Goal: Information Seeking & Learning: Learn about a topic

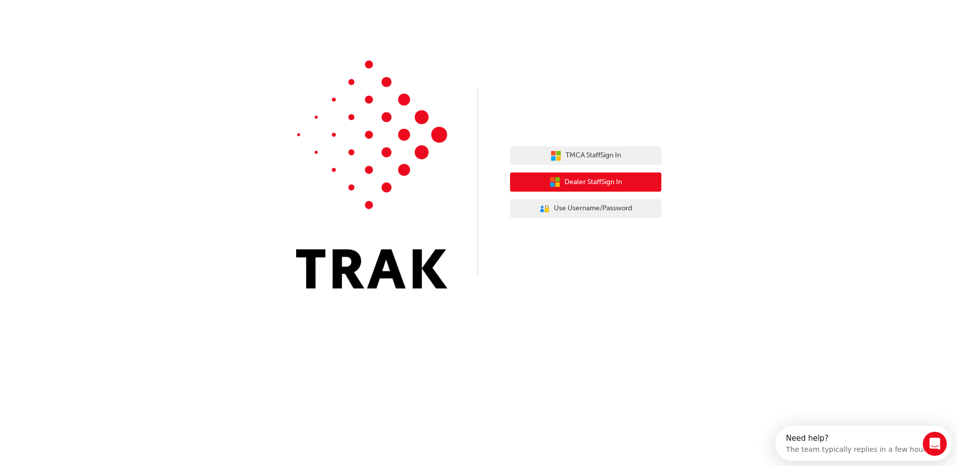
click at [612, 180] on span "Dealer Staff Sign In" at bounding box center [592, 183] width 57 height 12
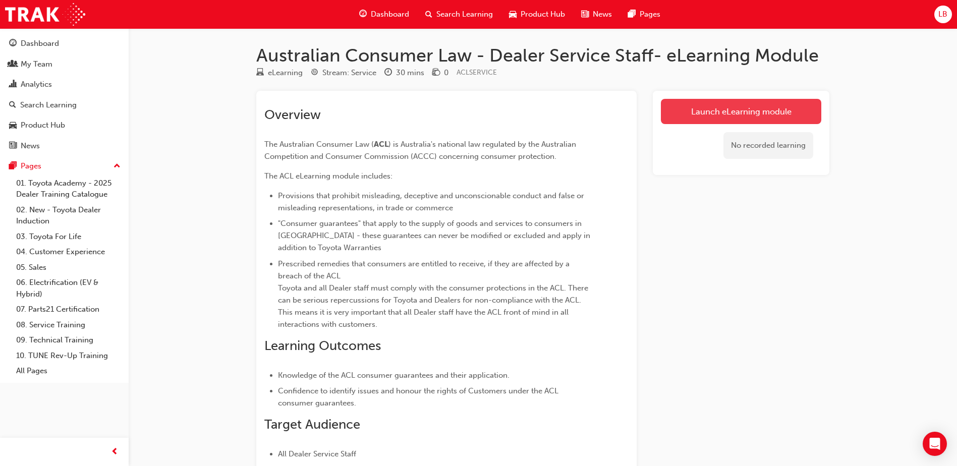
click at [672, 115] on link "Launch eLearning module" at bounding box center [741, 111] width 160 height 25
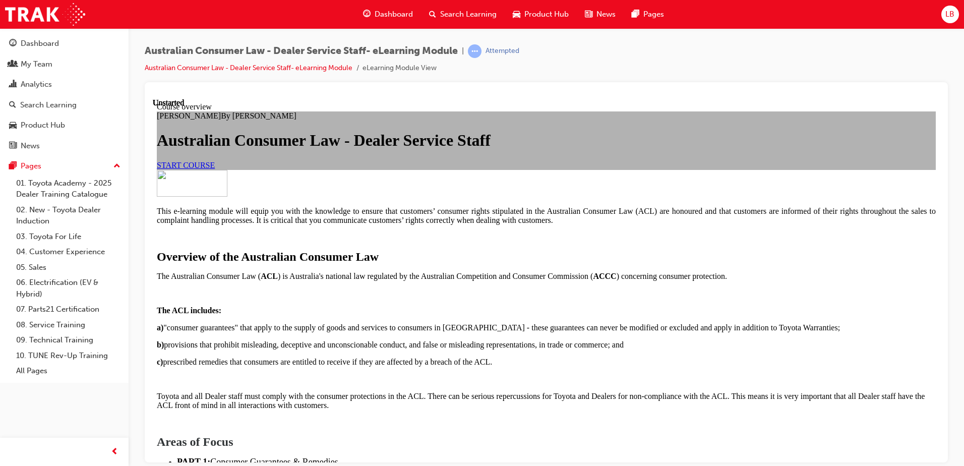
click at [215, 169] on span "START COURSE" at bounding box center [186, 164] width 58 height 9
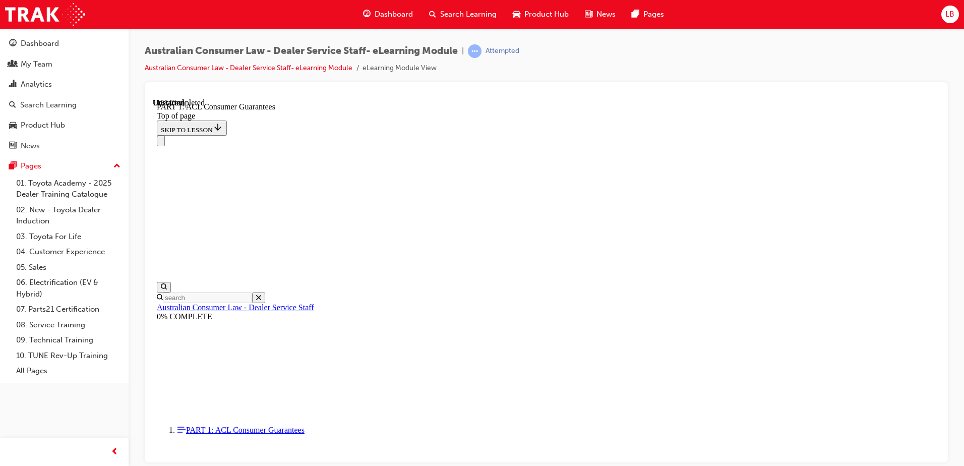
scroll to position [1614, 0]
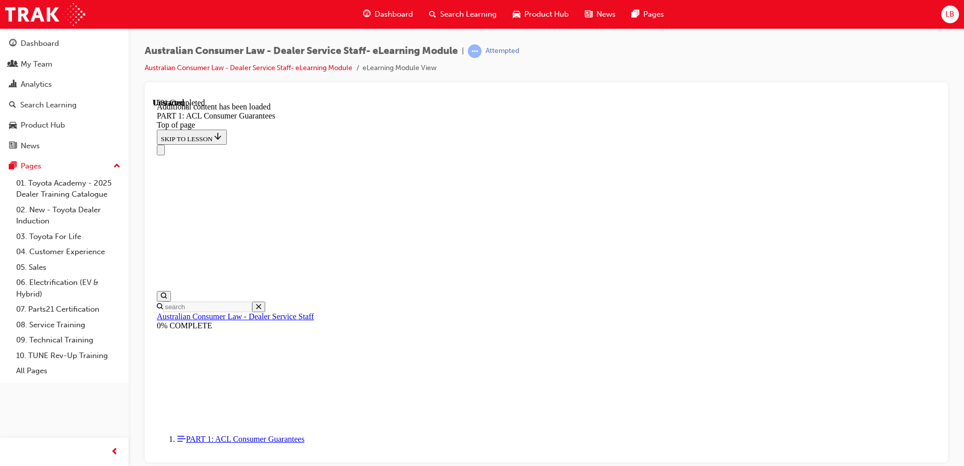
scroll to position [1926, 0]
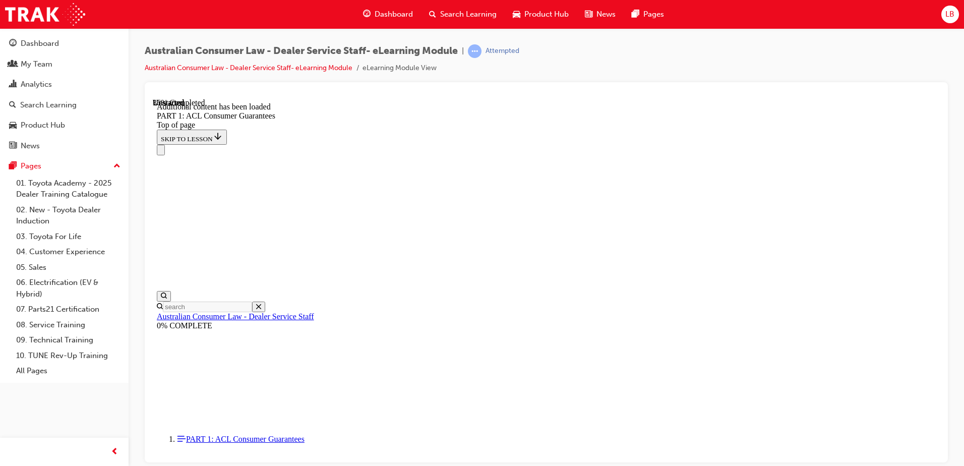
scroll to position [3108, 0]
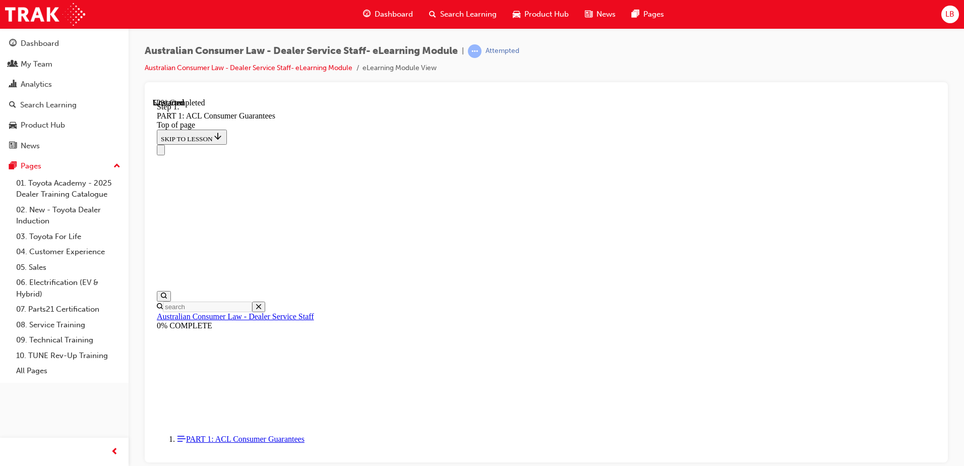
scroll to position [4517, 0]
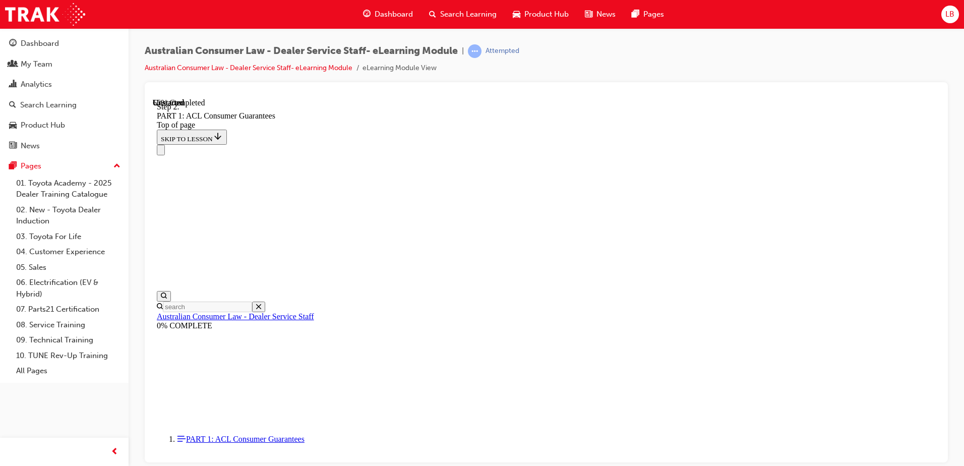
scroll to position [6069, 0]
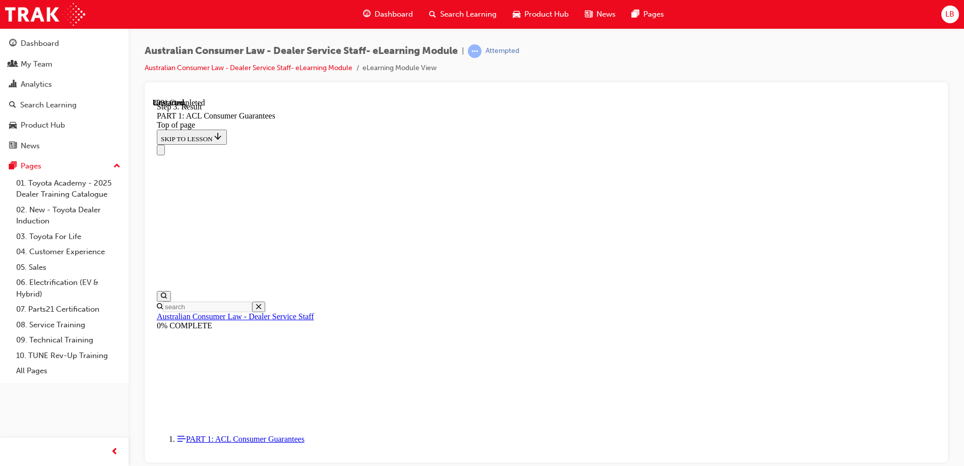
scroll to position [9782, 0]
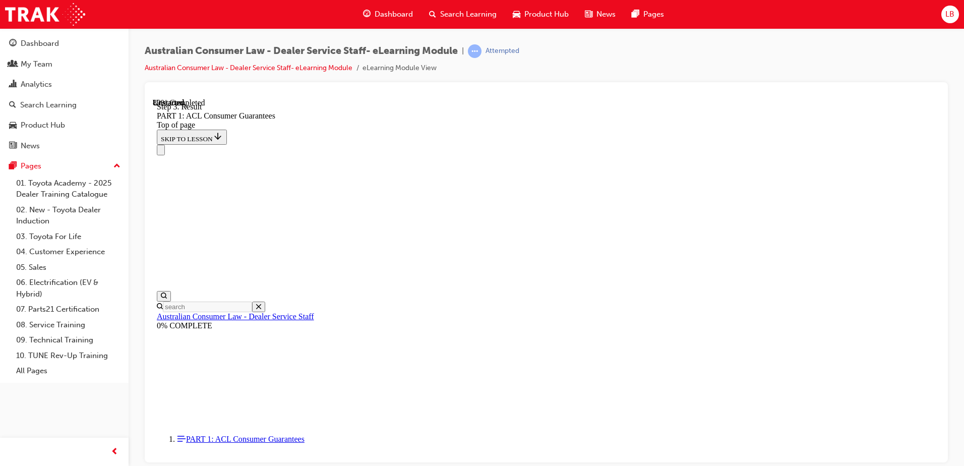
drag, startPoint x: 528, startPoint y: 391, endPoint x: 707, endPoint y: 197, distance: 263.8
drag, startPoint x: 528, startPoint y: 258, endPoint x: 691, endPoint y: 253, distance: 164.0
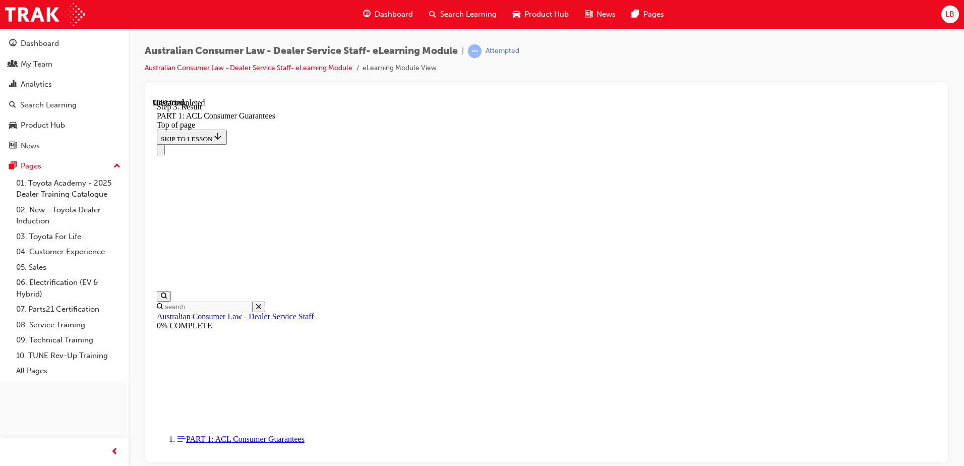
drag, startPoint x: 527, startPoint y: 334, endPoint x: 607, endPoint y: 328, distance: 80.4
drag, startPoint x: 546, startPoint y: 317, endPoint x: 682, endPoint y: 320, distance: 136.7
drag, startPoint x: 562, startPoint y: 362, endPoint x: 682, endPoint y: 371, distance: 120.4
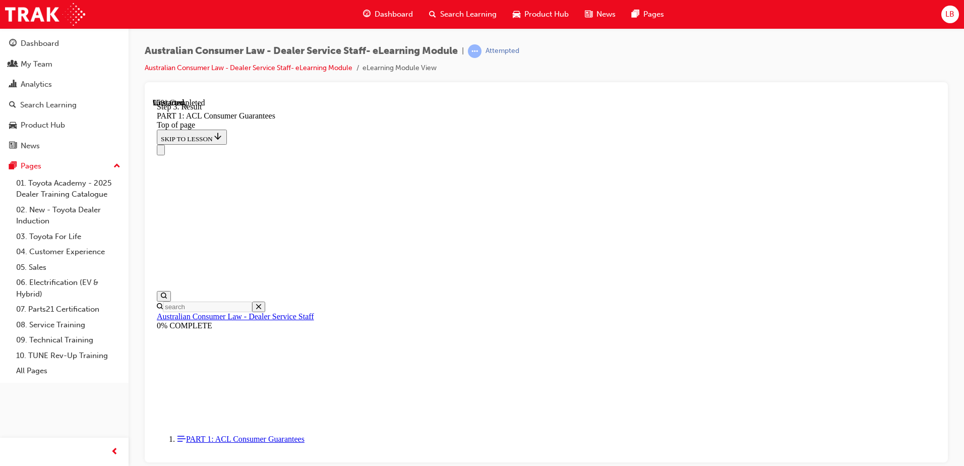
drag, startPoint x: 553, startPoint y: 423, endPoint x: 671, endPoint y: 433, distance: 118.4
drag, startPoint x: 586, startPoint y: 388, endPoint x: 690, endPoint y: 391, distance: 104.4
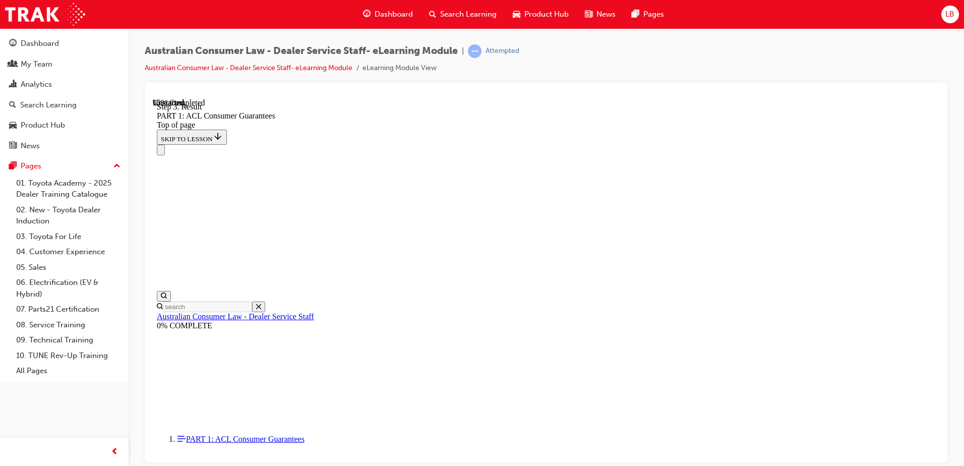
drag, startPoint x: 520, startPoint y: 347, endPoint x: 527, endPoint y: 304, distance: 43.4
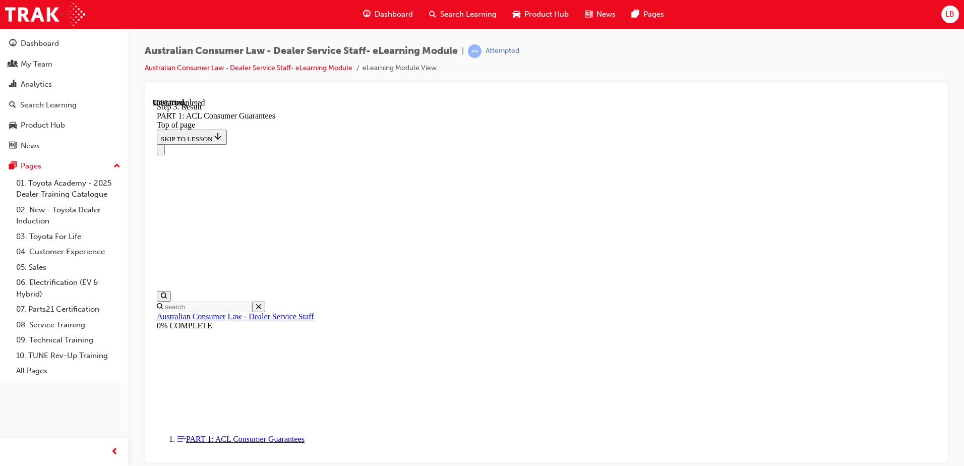
drag, startPoint x: 571, startPoint y: 350, endPoint x: 605, endPoint y: 350, distance: 33.8
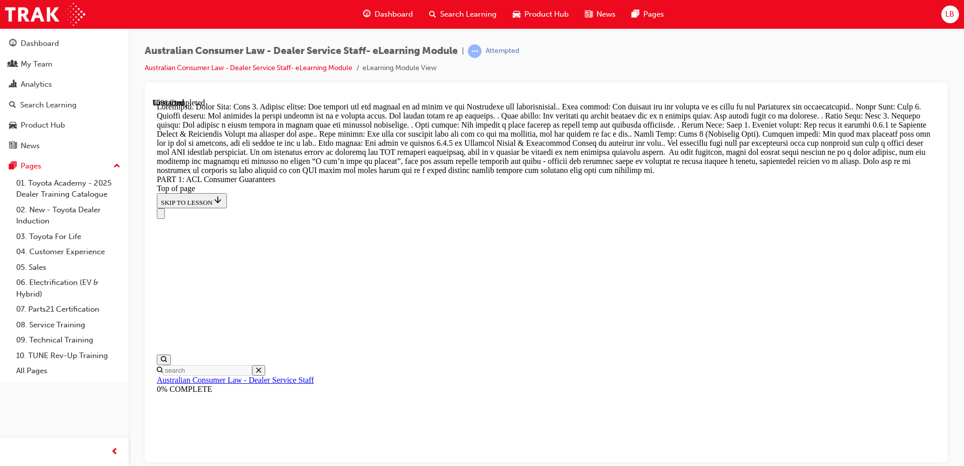
scroll to position [10727, 0]
drag, startPoint x: 570, startPoint y: 232, endPoint x: 571, endPoint y: 283, distance: 50.9
drag, startPoint x: 571, startPoint y: 283, endPoint x: 638, endPoint y: 341, distance: 88.3
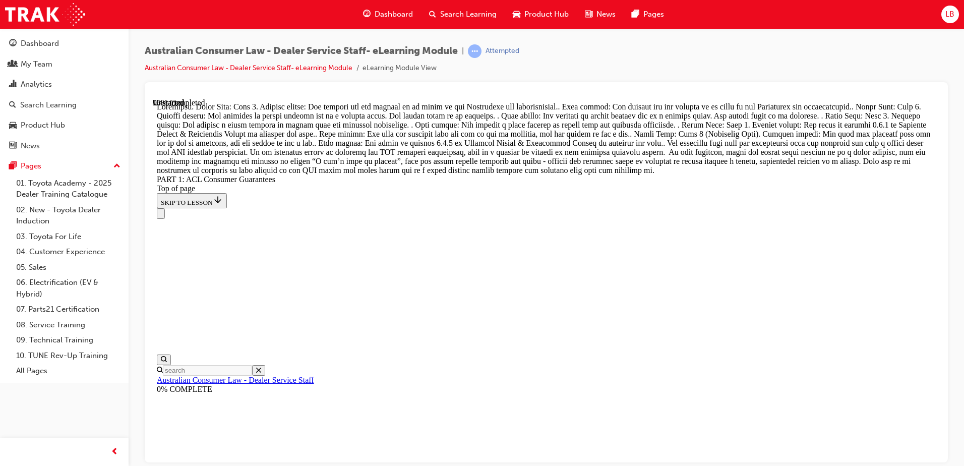
scroll to position [11030, 0]
drag, startPoint x: 555, startPoint y: 399, endPoint x: 712, endPoint y: 207, distance: 248.1
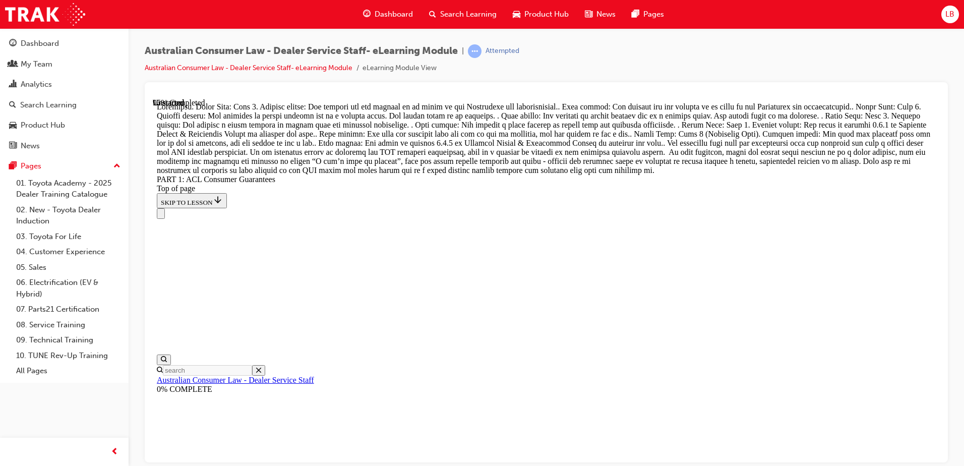
drag, startPoint x: 522, startPoint y: 243, endPoint x: 626, endPoint y: 430, distance: 214.0
drag, startPoint x: 536, startPoint y: 305, endPoint x: 711, endPoint y: 252, distance: 182.7
drag, startPoint x: 499, startPoint y: 300, endPoint x: 626, endPoint y: 302, distance: 127.1
drag, startPoint x: 560, startPoint y: 420, endPoint x: 658, endPoint y: 371, distance: 108.9
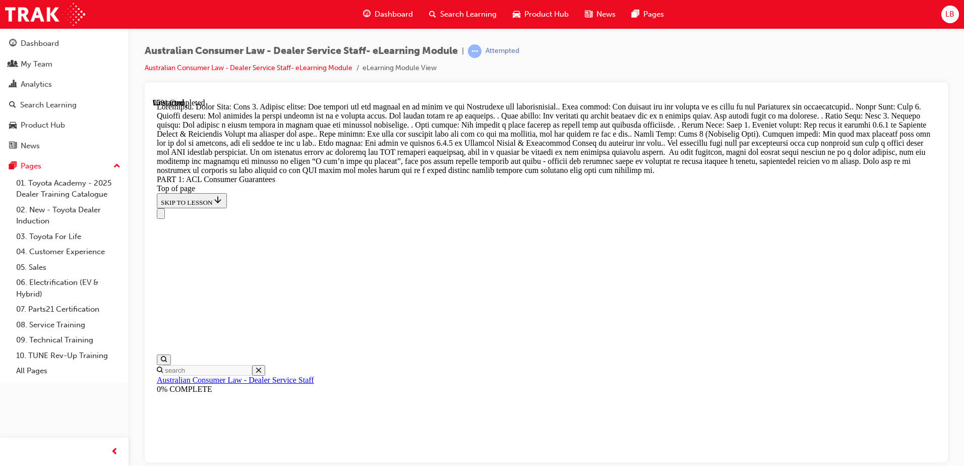
drag, startPoint x: 551, startPoint y: 420, endPoint x: 632, endPoint y: 417, distance: 80.8
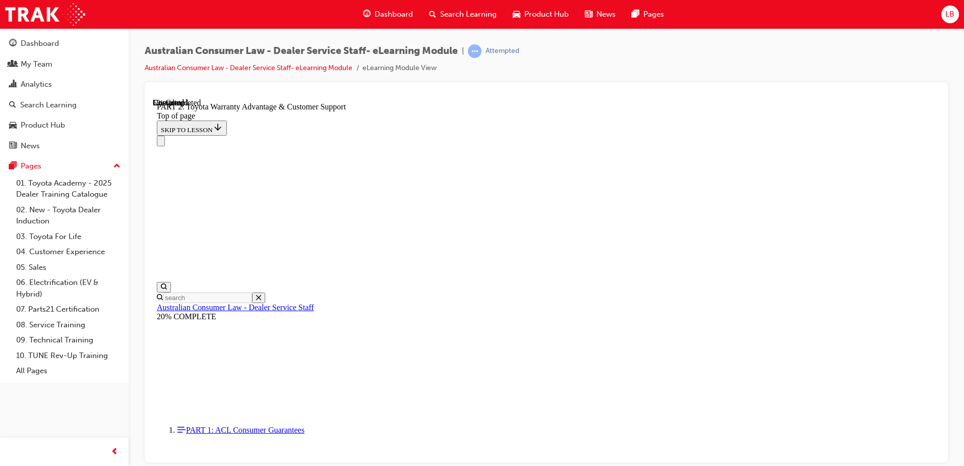
scroll to position [737, 0]
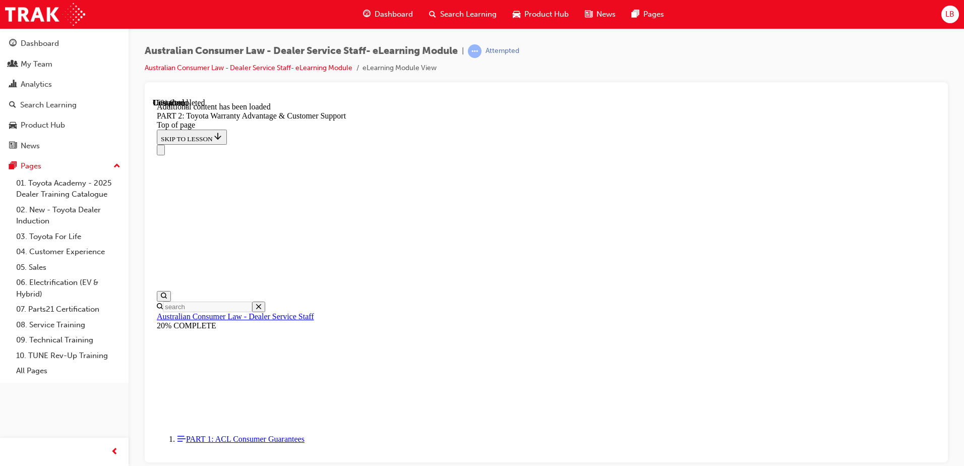
scroll to position [1014, 0]
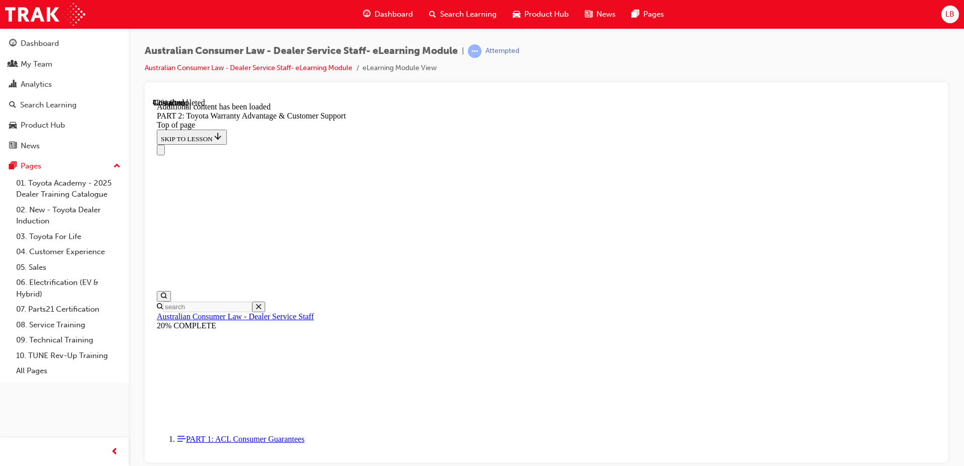
scroll to position [1781, 0]
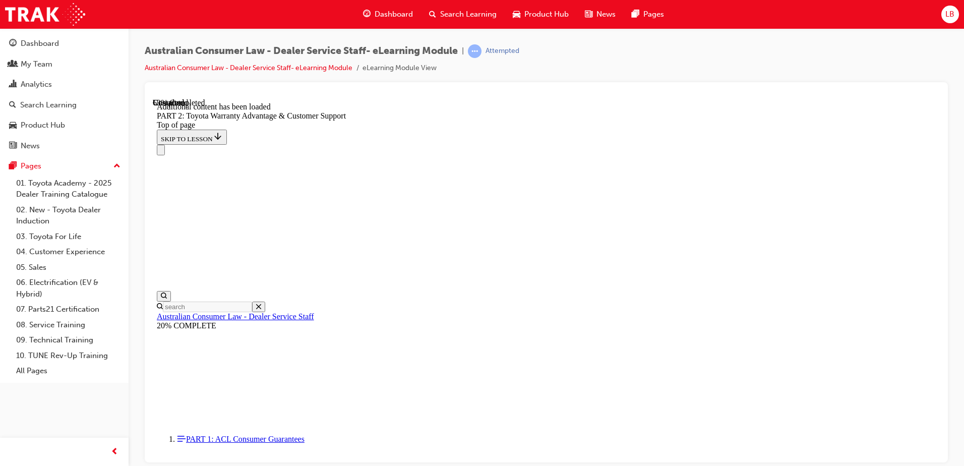
scroll to position [2355, 0]
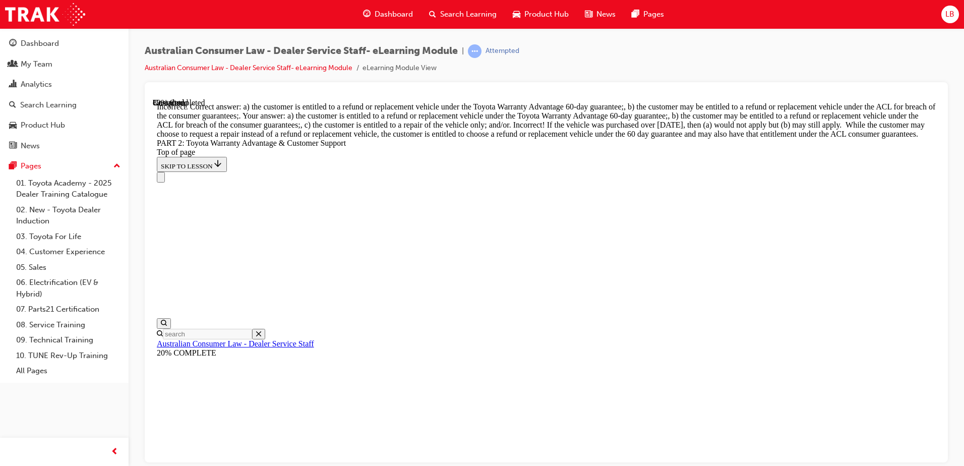
scroll to position [3862, 0]
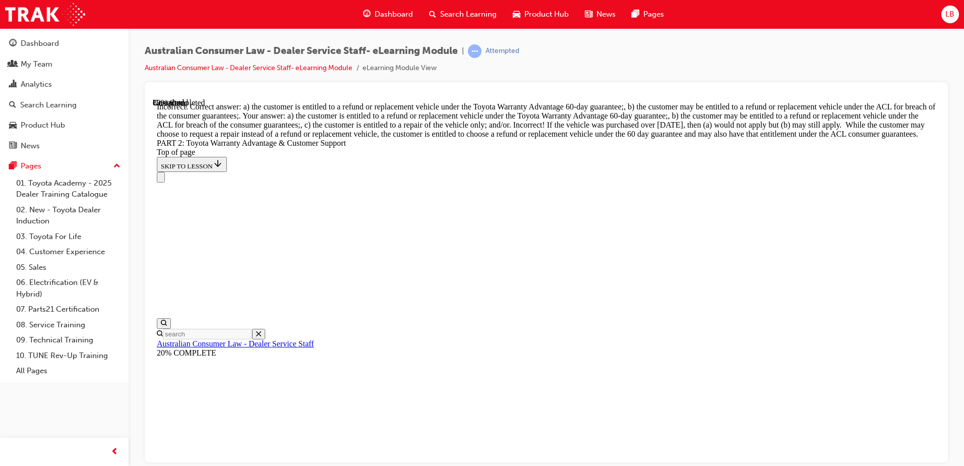
scroll to position [3714, 0]
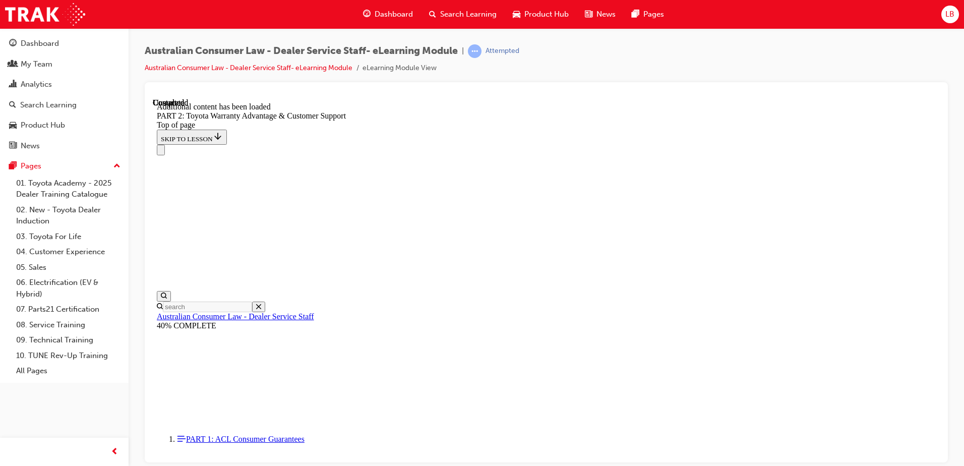
scroll to position [4198, 0]
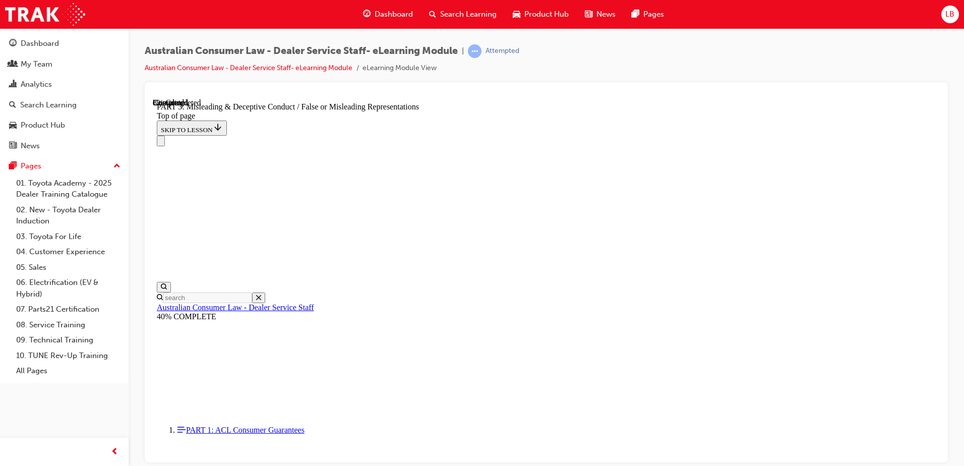
scroll to position [605, 0]
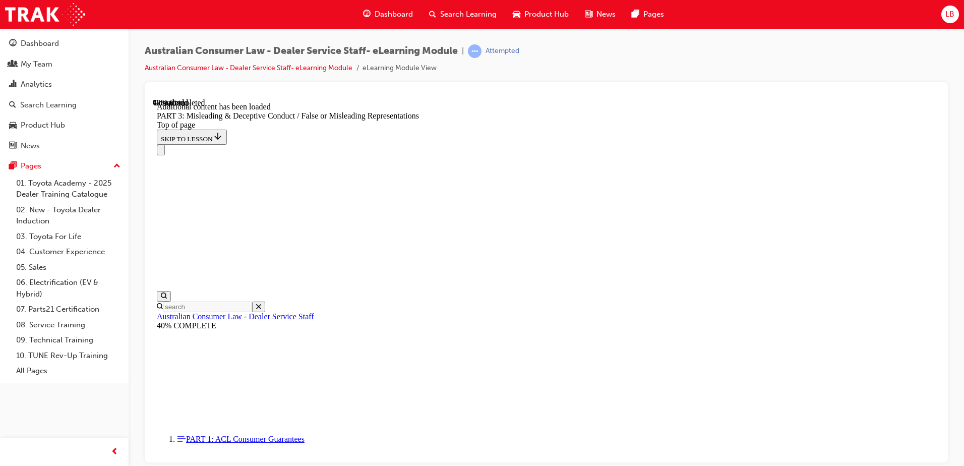
scroll to position [2198, 0]
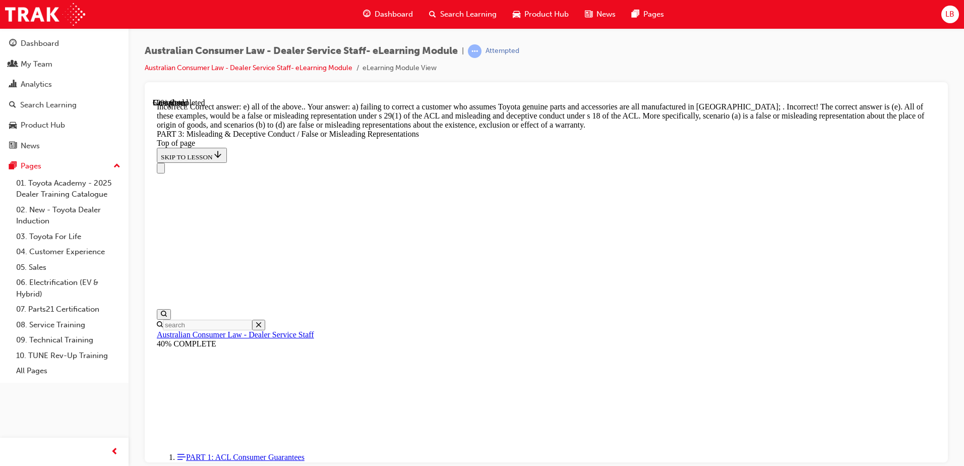
scroll to position [2462, 0]
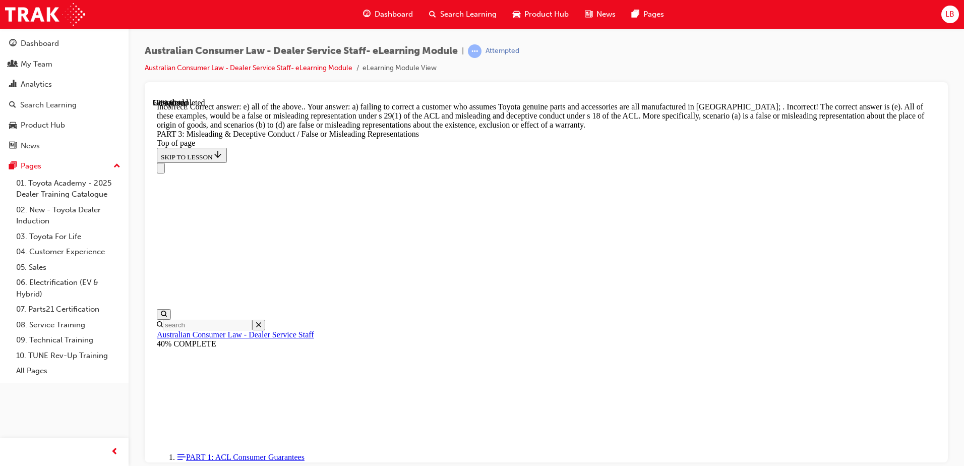
scroll to position [2489, 0]
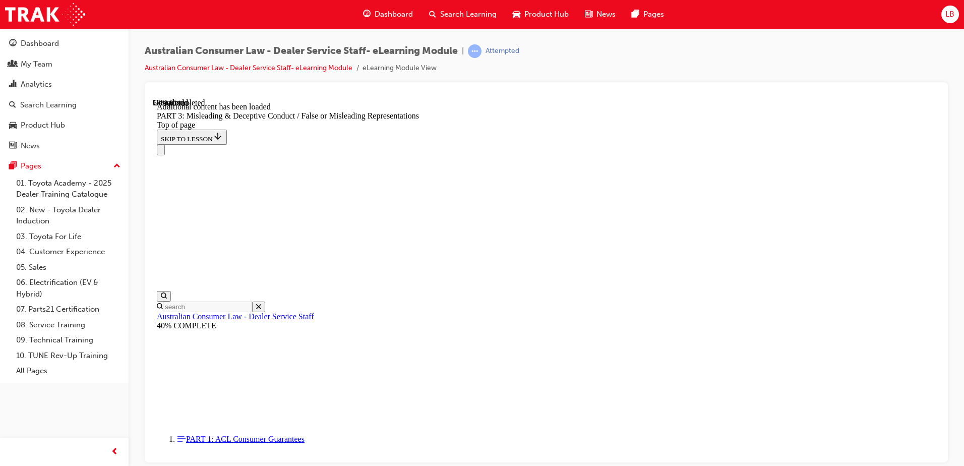
scroll to position [2923, 0]
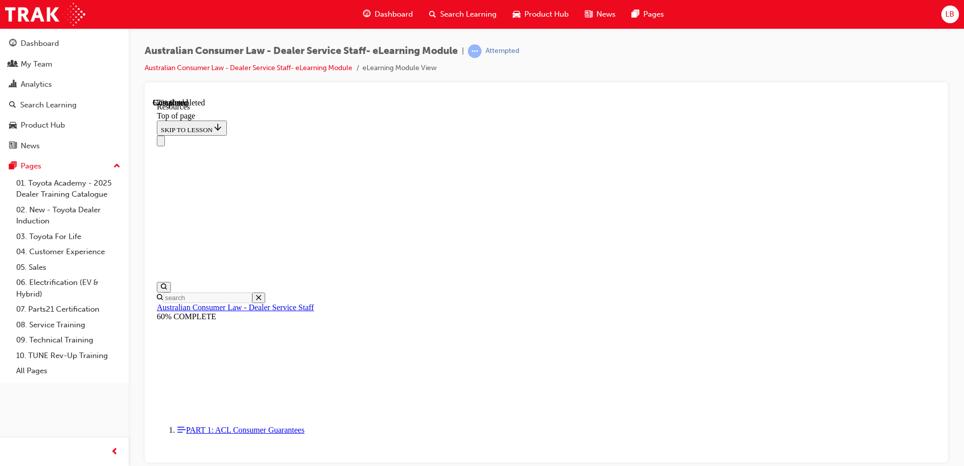
scroll to position [481, 0]
